Goal: Information Seeking & Learning: Stay updated

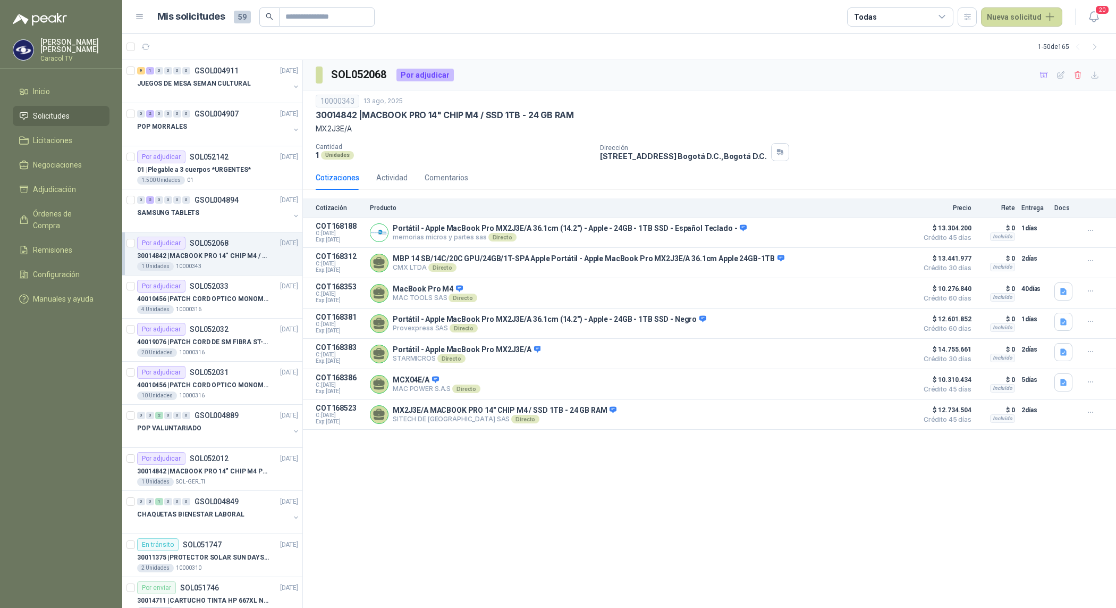
click at [44, 22] on img at bounding box center [40, 19] width 54 height 13
click at [21, 48] on img at bounding box center [23, 50] width 20 height 20
click at [1096, 6] on span "20" at bounding box center [1102, 10] width 15 height 10
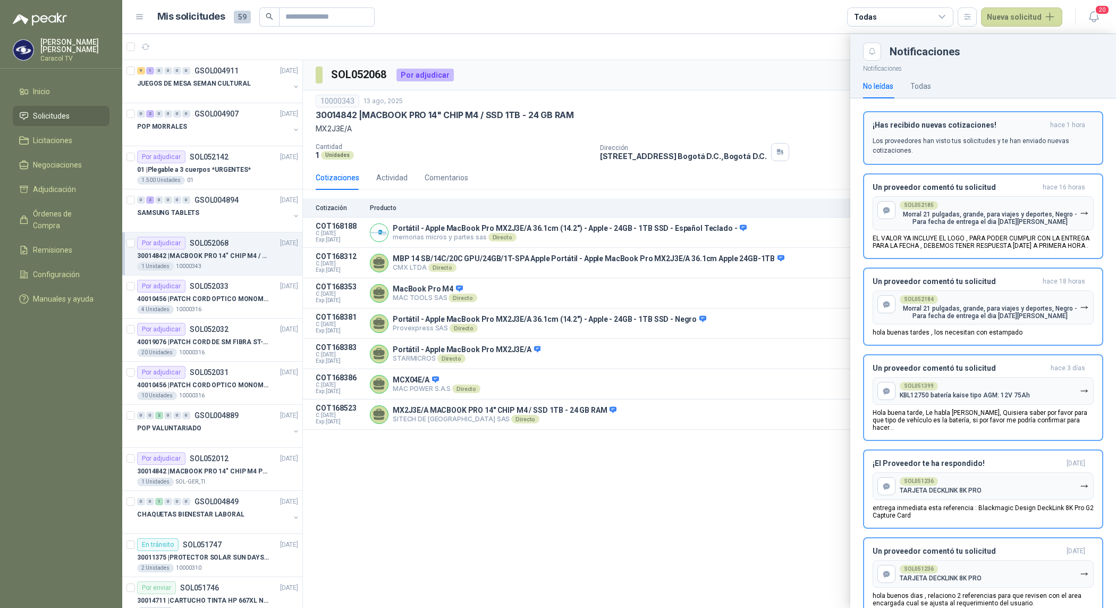
click at [1000, 132] on div "¡Has recibido nuevas cotizaciones! hace 1 hora Los proveedores han visto tus so…" at bounding box center [983, 138] width 221 height 35
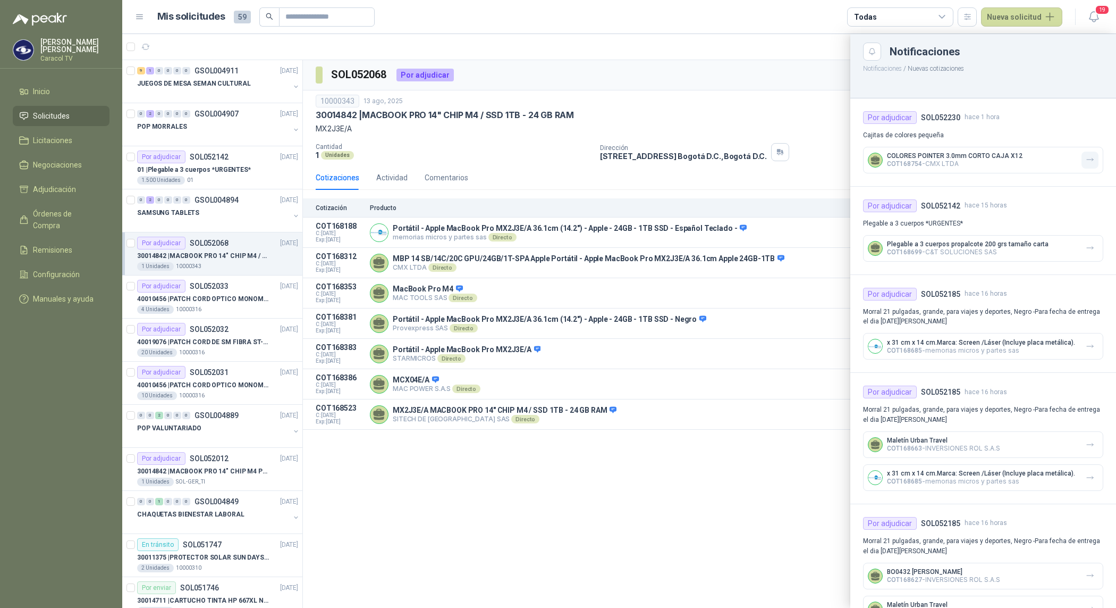
click at [1086, 158] on icon "button" at bounding box center [1090, 159] width 9 height 9
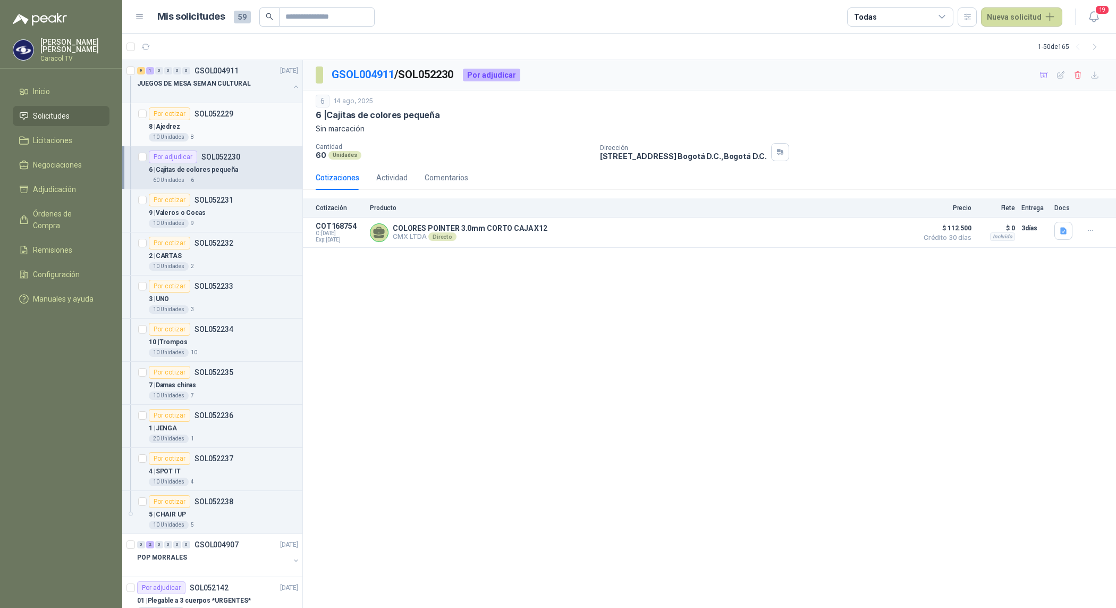
click at [200, 133] on div "10 Unidades 8" at bounding box center [223, 137] width 149 height 9
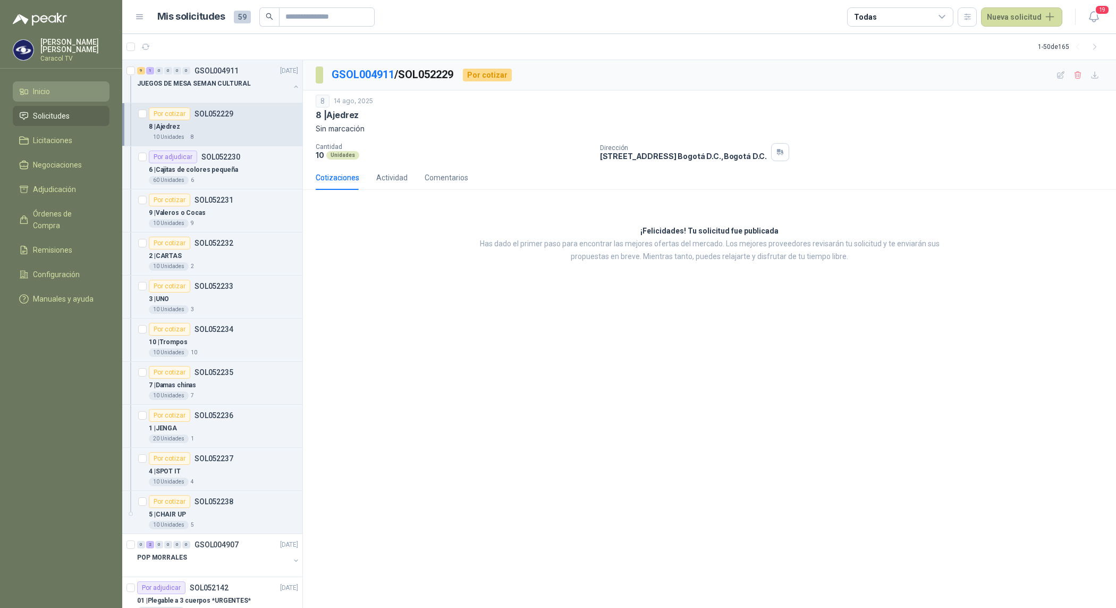
click at [40, 92] on span "Inicio" at bounding box center [41, 92] width 17 height 12
